Goal: Communication & Community: Answer question/provide support

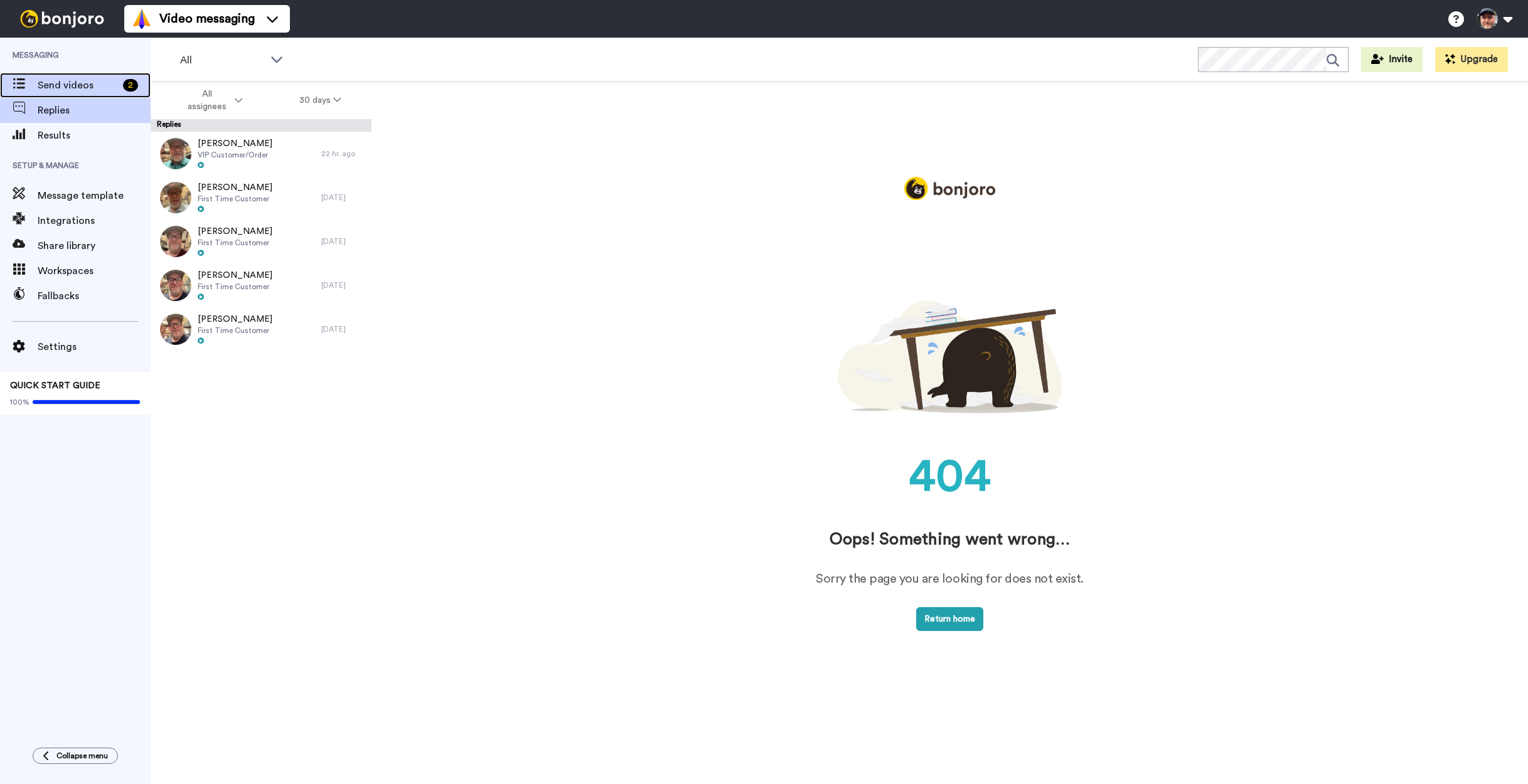
click at [76, 78] on span "Send videos" at bounding box center [78, 85] width 80 height 15
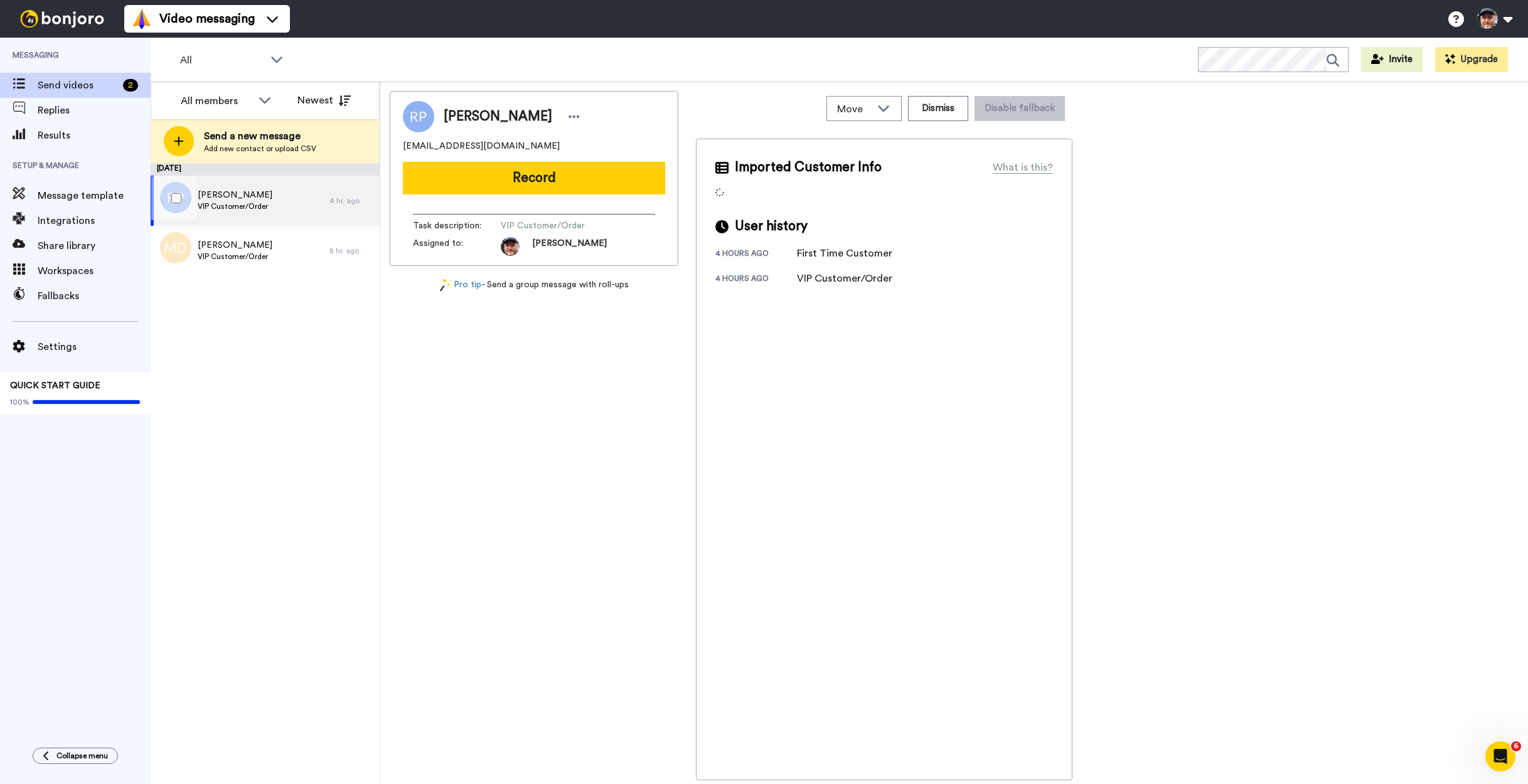
click at [263, 193] on span "ROBERTA PETERSON" at bounding box center [235, 195] width 75 height 12
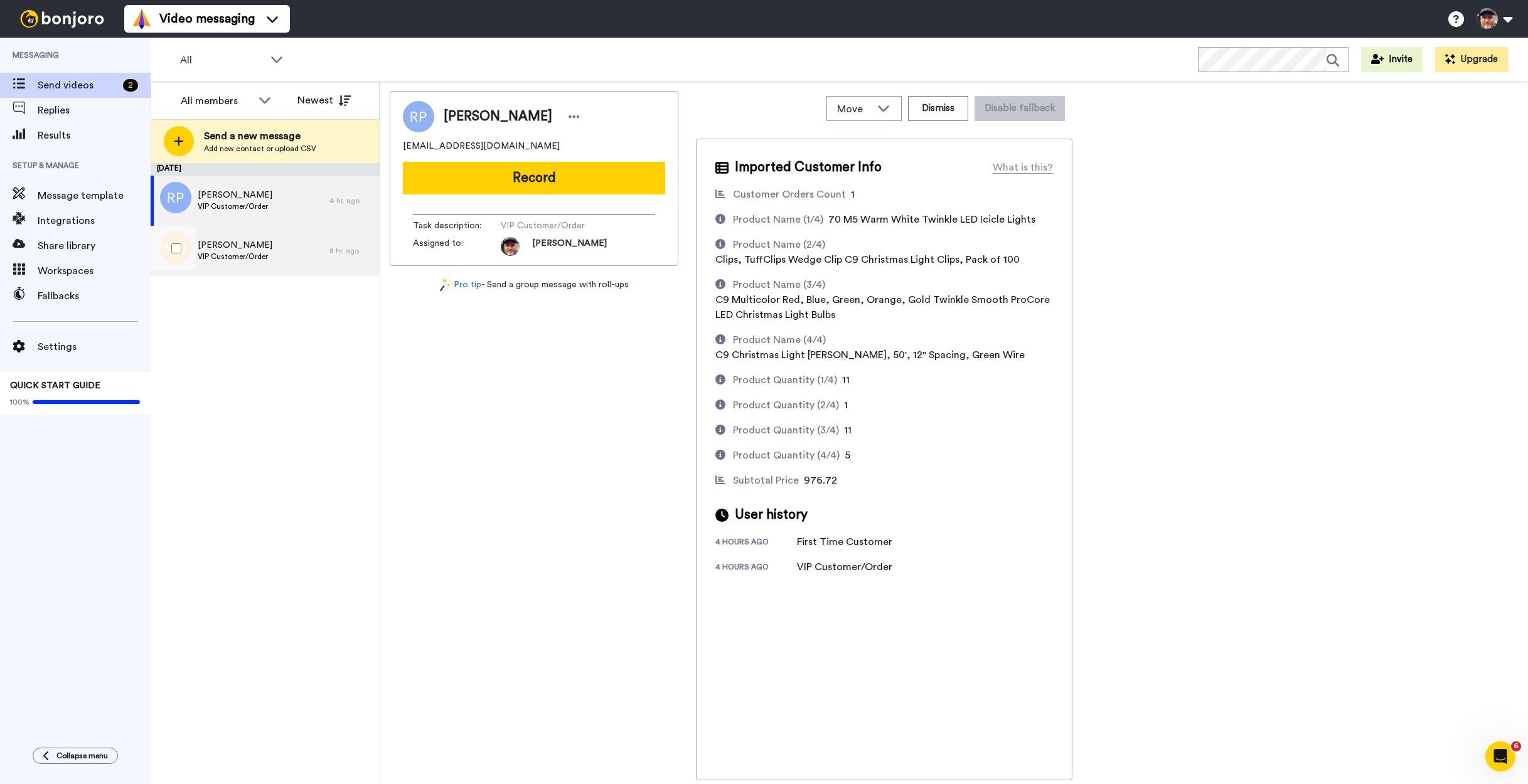
click at [239, 254] on span "VIP Customer/Order" at bounding box center [235, 256] width 75 height 10
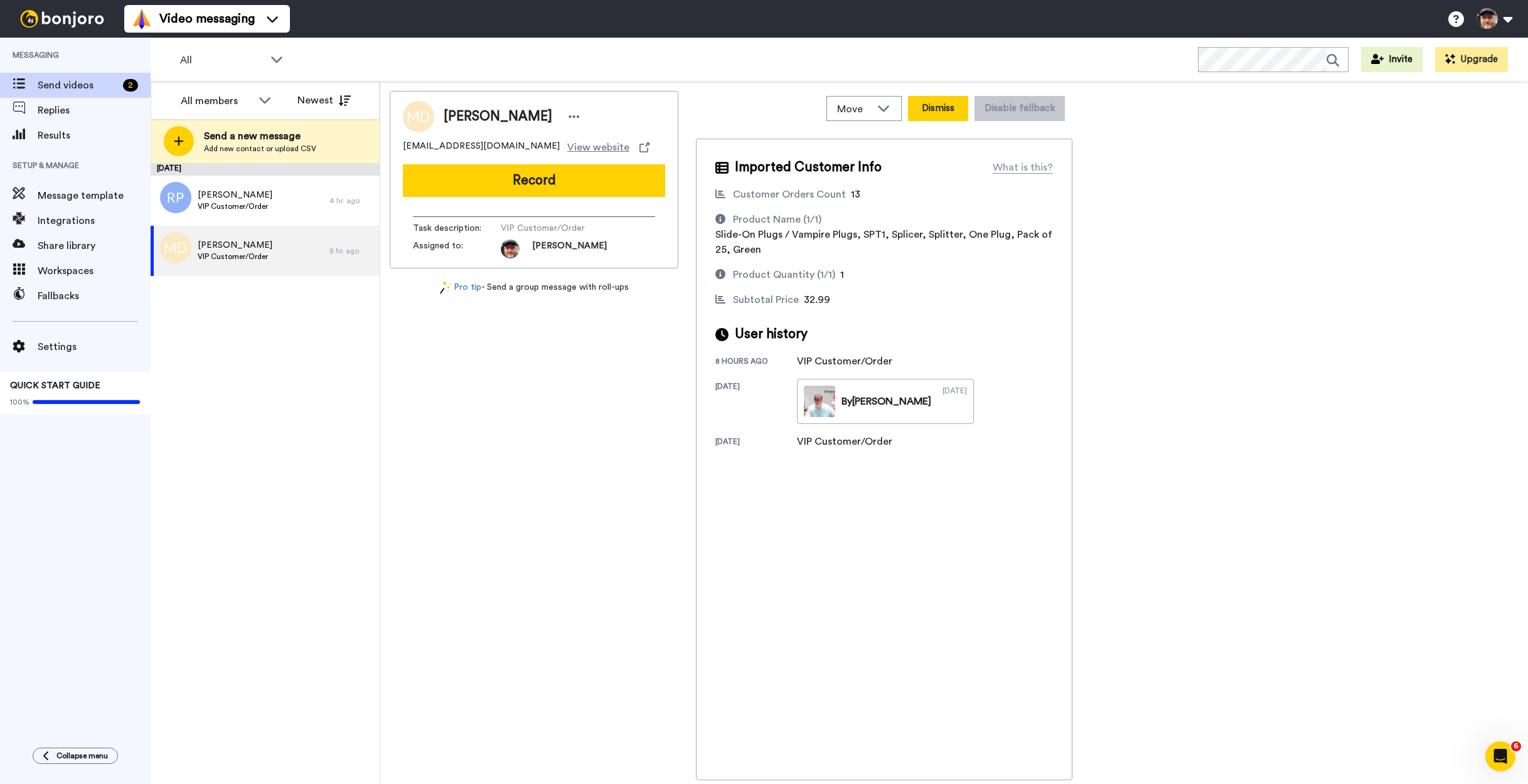
click at [942, 110] on button "Dismiss" at bounding box center [939, 108] width 60 height 25
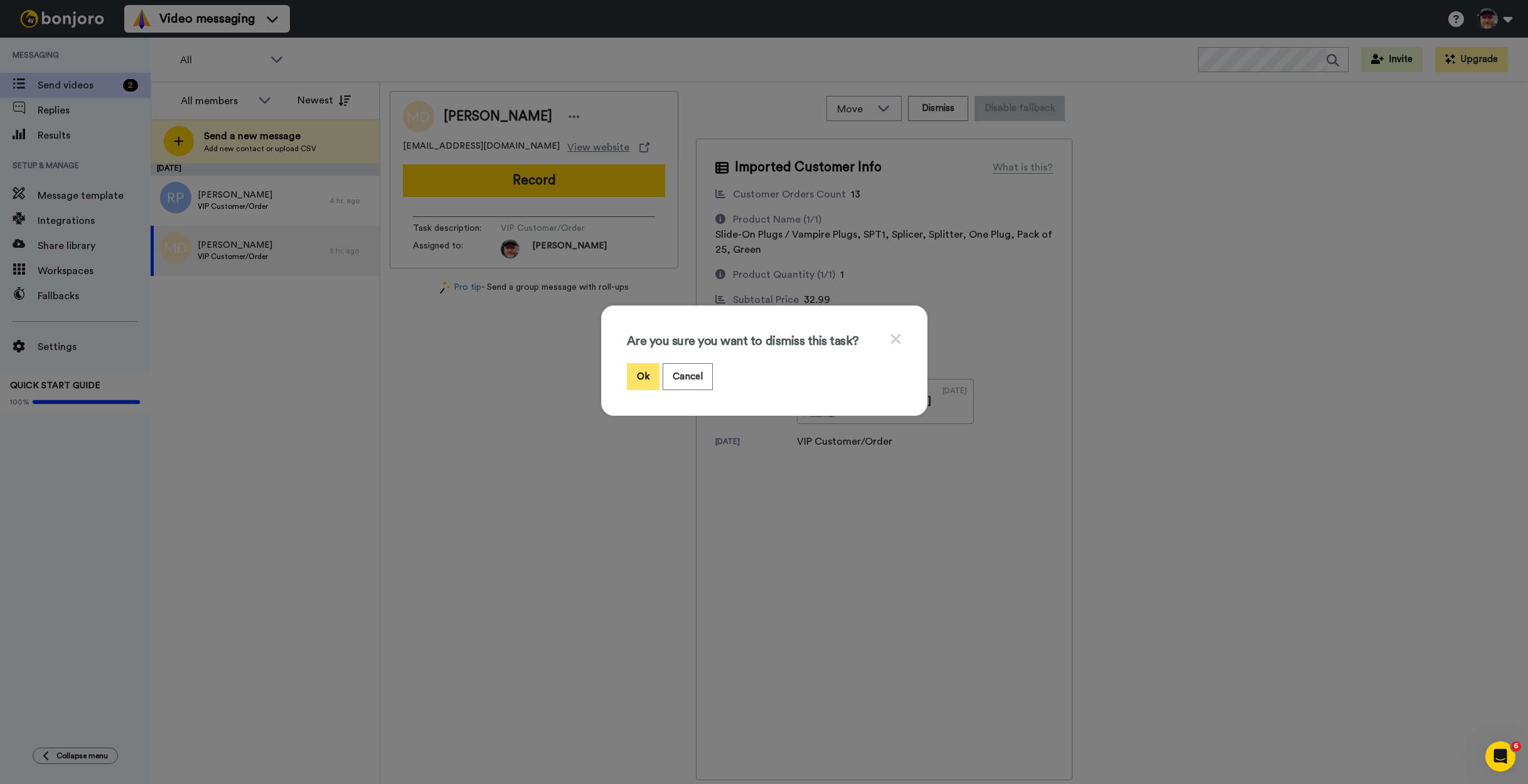
click at [631, 370] on button "Ok" at bounding box center [643, 376] width 32 height 27
